Goal: Navigation & Orientation: Understand site structure

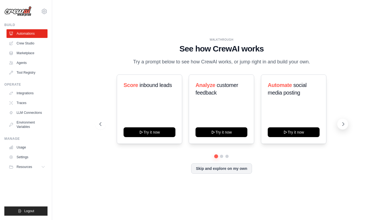
click at [342, 123] on icon at bounding box center [343, 124] width 2 height 3
click at [342, 124] on icon at bounding box center [342, 124] width 5 height 5
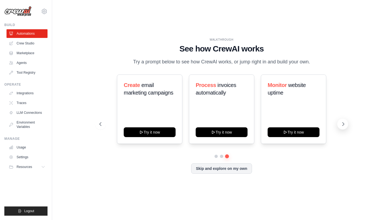
click at [342, 124] on icon at bounding box center [342, 124] width 5 height 5
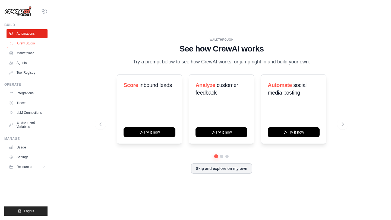
click at [30, 43] on link "Crew Studio" at bounding box center [27, 43] width 41 height 9
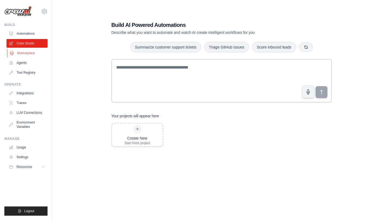
click at [35, 56] on link "Marketplace" at bounding box center [27, 53] width 41 height 9
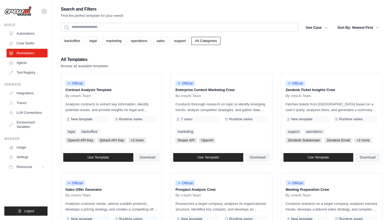
click at [23, 89] on div "Operate Integrations Traces LLM Connections Environment Variables" at bounding box center [25, 106] width 43 height 49
click at [22, 91] on link "Integrations" at bounding box center [27, 93] width 41 height 9
